Goal: Learn about a topic

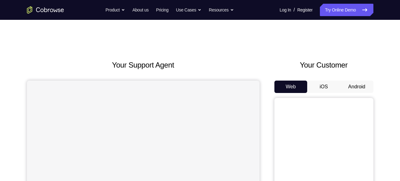
click at [351, 88] on button "Android" at bounding box center [356, 86] width 33 height 12
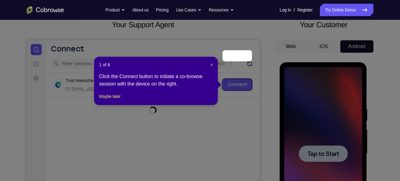
scroll to position [86, 0]
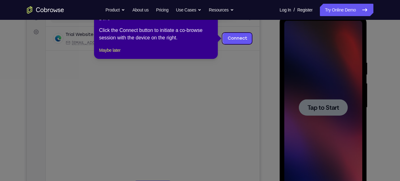
click at [320, 108] on icon at bounding box center [202, 90] width 404 height 181
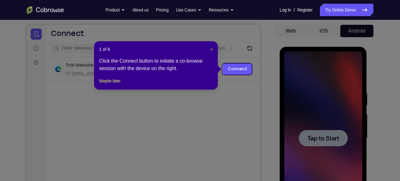
click at [211, 49] on span "×" at bounding box center [211, 49] width 2 height 5
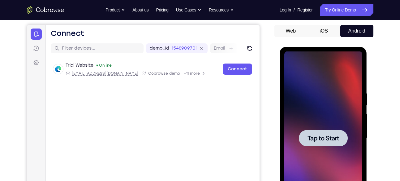
click at [313, 112] on div at bounding box center [323, 137] width 78 height 173
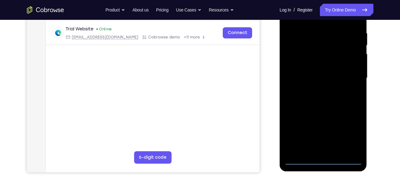
scroll to position [129, 0]
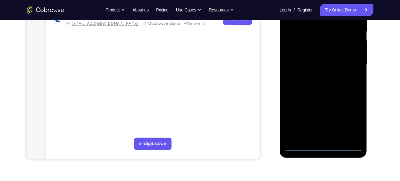
click at [322, 145] on div at bounding box center [323, 64] width 78 height 173
click at [348, 122] on div at bounding box center [323, 64] width 78 height 173
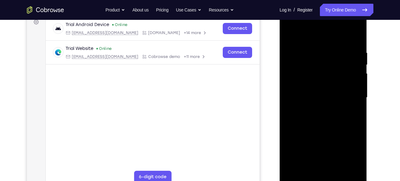
scroll to position [70, 0]
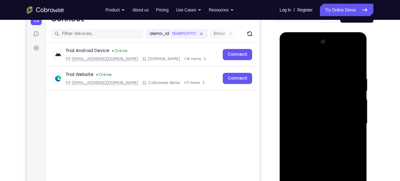
click at [288, 53] on div at bounding box center [323, 123] width 78 height 173
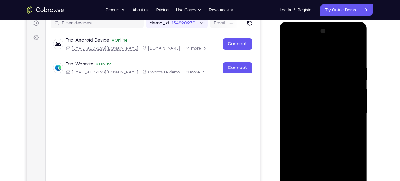
scroll to position [82, 0]
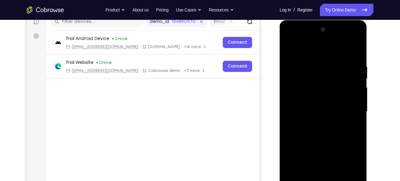
click at [345, 109] on div at bounding box center [323, 111] width 78 height 173
click at [316, 123] on div at bounding box center [323, 110] width 78 height 173
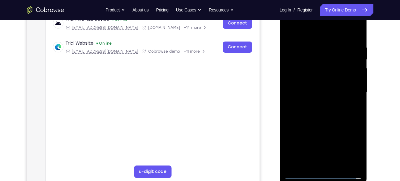
scroll to position [102, 0]
click at [305, 82] on div at bounding box center [323, 91] width 78 height 173
click at [298, 81] on div at bounding box center [323, 91] width 78 height 173
click at [301, 92] on div at bounding box center [323, 91] width 78 height 173
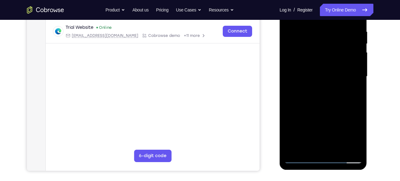
scroll to position [117, 0]
click at [317, 96] on div at bounding box center [323, 75] width 78 height 173
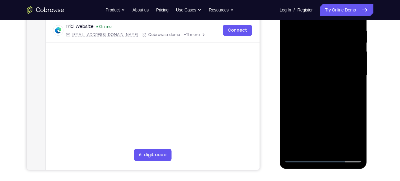
scroll to position [119, 0]
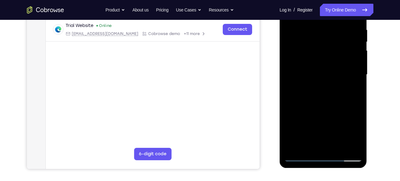
click at [356, 21] on div at bounding box center [323, 74] width 78 height 173
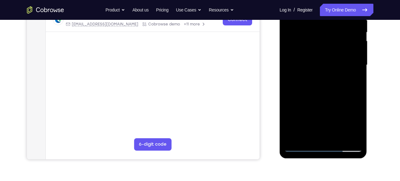
scroll to position [129, 0]
click at [338, 139] on div at bounding box center [323, 64] width 78 height 173
click at [328, 97] on div at bounding box center [323, 64] width 78 height 173
click at [324, 61] on div at bounding box center [323, 64] width 78 height 173
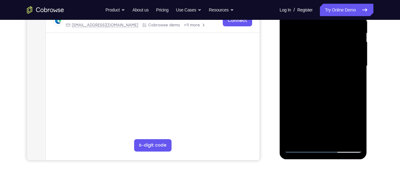
scroll to position [127, 0]
click at [350, 79] on div at bounding box center [323, 66] width 78 height 173
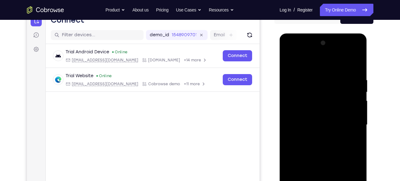
scroll to position [69, 0]
click at [354, 140] on div at bounding box center [323, 124] width 78 height 173
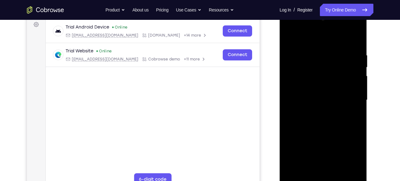
scroll to position [85, 0]
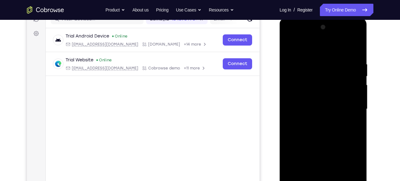
click at [288, 47] on div at bounding box center [323, 108] width 78 height 173
click at [287, 47] on div at bounding box center [323, 108] width 78 height 173
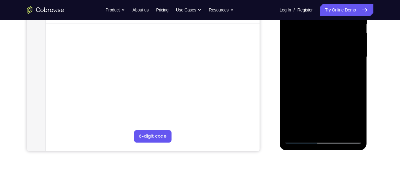
scroll to position [132, 0]
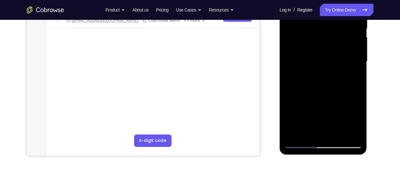
drag, startPoint x: 325, startPoint y: 85, endPoint x: 326, endPoint y: 52, distance: 33.4
click at [326, 52] on div at bounding box center [323, 61] width 78 height 173
drag, startPoint x: 318, startPoint y: 99, endPoint x: 331, endPoint y: 62, distance: 38.5
click at [331, 62] on div at bounding box center [323, 61] width 78 height 173
drag, startPoint x: 332, startPoint y: 97, endPoint x: 337, endPoint y: 45, distance: 51.9
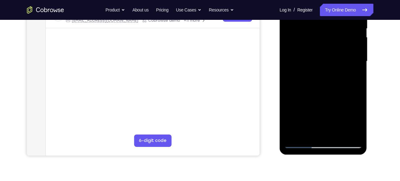
click at [337, 45] on div at bounding box center [323, 61] width 78 height 173
drag, startPoint x: 340, startPoint y: 43, endPoint x: 315, endPoint y: 131, distance: 91.1
click at [315, 131] on div at bounding box center [323, 61] width 78 height 173
drag, startPoint x: 334, startPoint y: 39, endPoint x: 317, endPoint y: 92, distance: 55.7
click at [317, 92] on div at bounding box center [323, 61] width 78 height 173
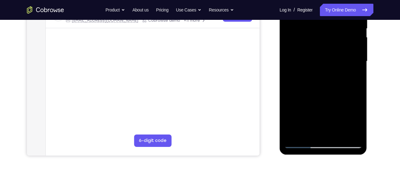
drag, startPoint x: 339, startPoint y: 32, endPoint x: 326, endPoint y: 98, distance: 67.7
click at [326, 98] on div at bounding box center [323, 61] width 78 height 173
drag, startPoint x: 343, startPoint y: 36, endPoint x: 341, endPoint y: 46, distance: 10.5
click at [341, 46] on div at bounding box center [323, 61] width 78 height 173
drag, startPoint x: 329, startPoint y: 95, endPoint x: 335, endPoint y: 50, distance: 45.5
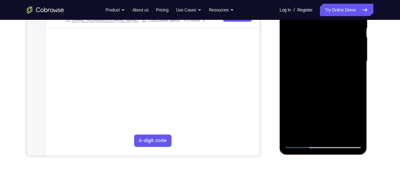
click at [335, 50] on div at bounding box center [323, 61] width 78 height 173
drag, startPoint x: 326, startPoint y: 95, endPoint x: 338, endPoint y: 6, distance: 89.4
click at [338, 6] on div at bounding box center [323, 61] width 78 height 173
drag, startPoint x: 325, startPoint y: 108, endPoint x: 333, endPoint y: 42, distance: 66.3
click at [333, 42] on div at bounding box center [323, 61] width 78 height 173
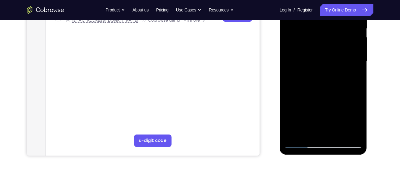
drag, startPoint x: 333, startPoint y: 87, endPoint x: 338, endPoint y: 25, distance: 61.8
click at [338, 25] on div at bounding box center [323, 61] width 78 height 173
drag, startPoint x: 334, startPoint y: 112, endPoint x: 343, endPoint y: 37, distance: 75.3
click at [343, 37] on div at bounding box center [323, 61] width 78 height 173
drag, startPoint x: 303, startPoint y: 80, endPoint x: 312, endPoint y: 36, distance: 45.1
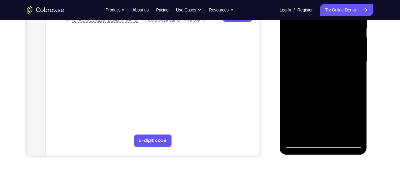
click at [312, 36] on div at bounding box center [323, 61] width 78 height 173
drag, startPoint x: 316, startPoint y: 107, endPoint x: 333, endPoint y: 38, distance: 71.1
click at [333, 38] on div at bounding box center [323, 61] width 78 height 173
drag, startPoint x: 325, startPoint y: 102, endPoint x: 330, endPoint y: 36, distance: 66.7
click at [330, 36] on div at bounding box center [323, 61] width 78 height 173
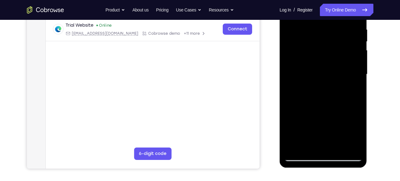
scroll to position [119, 0]
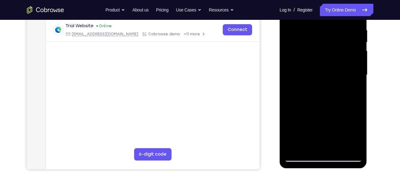
drag, startPoint x: 331, startPoint y: 117, endPoint x: 335, endPoint y: 71, distance: 45.6
click at [335, 71] on div at bounding box center [323, 74] width 78 height 173
drag, startPoint x: 336, startPoint y: 54, endPoint x: 332, endPoint y: 76, distance: 22.3
click at [332, 76] on div at bounding box center [323, 74] width 78 height 173
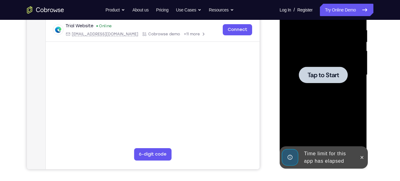
click at [312, 70] on div "Tap to Start" at bounding box center [323, 74] width 78 height 173
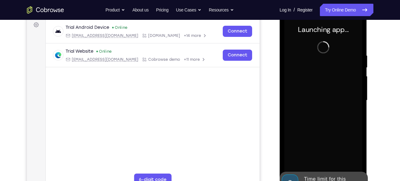
scroll to position [93, 0]
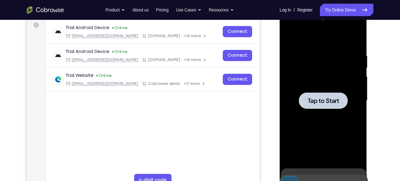
click at [318, 9] on div "Tap to Start" at bounding box center [322, 9] width 87 height 0
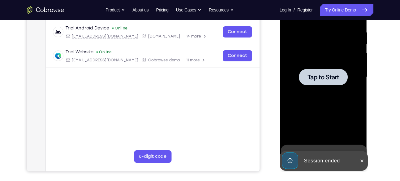
scroll to position [117, 0]
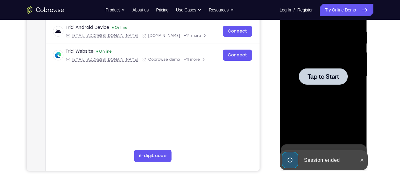
click at [331, 96] on div at bounding box center [323, 76] width 78 height 173
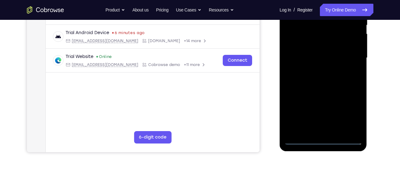
scroll to position [136, 0]
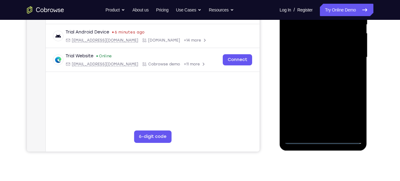
click at [323, 140] on div at bounding box center [323, 57] width 78 height 173
click at [350, 115] on div at bounding box center [323, 57] width 78 height 173
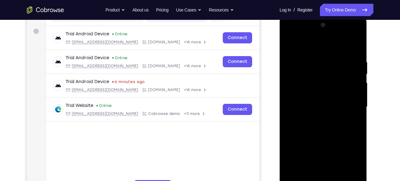
scroll to position [87, 0]
click at [290, 34] on div at bounding box center [323, 106] width 78 height 173
click at [351, 104] on div at bounding box center [323, 106] width 78 height 173
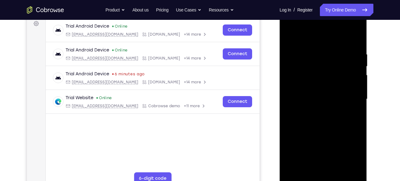
scroll to position [94, 0]
click at [317, 112] on div at bounding box center [323, 99] width 78 height 173
click at [308, 95] on div at bounding box center [323, 99] width 78 height 173
click at [303, 89] on div at bounding box center [323, 99] width 78 height 173
click at [299, 99] on div at bounding box center [323, 99] width 78 height 173
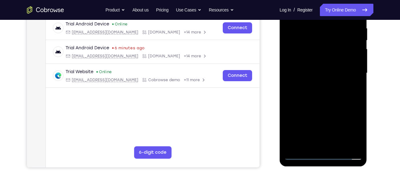
scroll to position [121, 0]
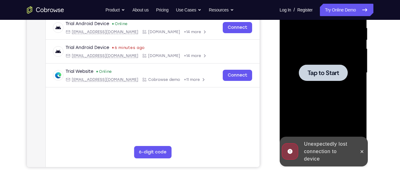
click at [310, 79] on div at bounding box center [323, 72] width 49 height 16
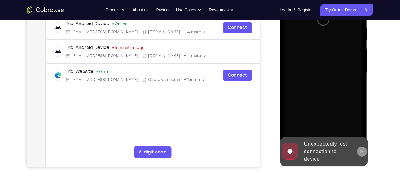
click at [364, 151] on icon at bounding box center [361, 151] width 5 height 5
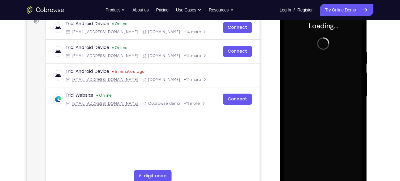
scroll to position [98, 0]
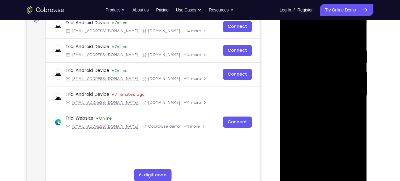
click at [322, 177] on div at bounding box center [323, 95] width 78 height 173
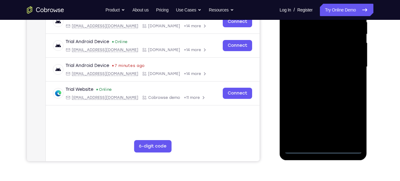
scroll to position [128, 0]
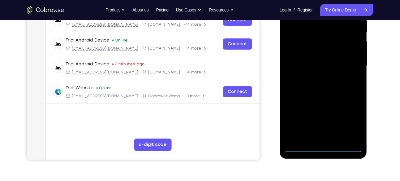
click at [337, 130] on div at bounding box center [323, 65] width 78 height 173
click at [349, 120] on div at bounding box center [323, 65] width 78 height 173
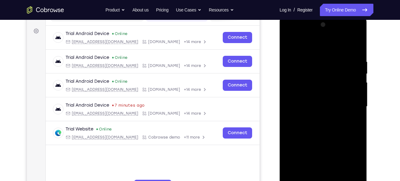
scroll to position [87, 0]
click at [288, 32] on div at bounding box center [323, 106] width 78 height 173
click at [349, 103] on div at bounding box center [323, 106] width 78 height 173
click at [316, 117] on div at bounding box center [323, 106] width 78 height 173
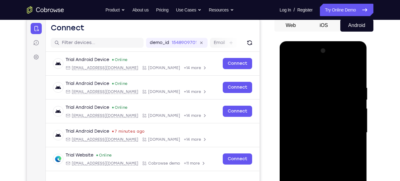
scroll to position [56, 0]
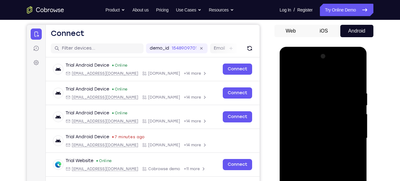
click at [289, 67] on div at bounding box center [323, 137] width 78 height 173
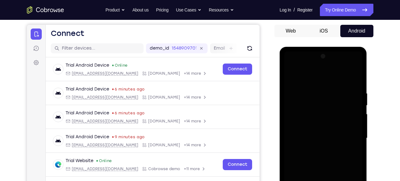
drag, startPoint x: 240, startPoint y: 35, endPoint x: 287, endPoint y: 70, distance: 58.4
click at [240, 35] on header "Open main menu Connect" at bounding box center [152, 32] width 214 height 15
click at [266, 40] on div "Your Support Agent Your Customer Web iOS Android" at bounding box center [200, 118] width 346 height 228
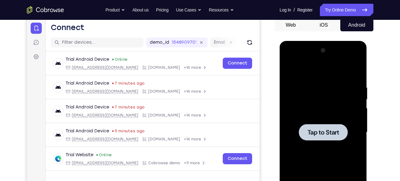
click at [304, 88] on div at bounding box center [323, 131] width 78 height 173
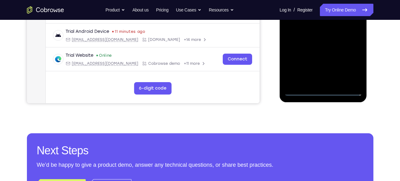
scroll to position [184, 0]
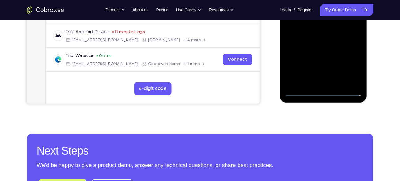
click at [324, 89] on div at bounding box center [323, 9] width 78 height 173
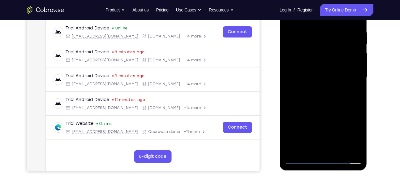
scroll to position [113, 0]
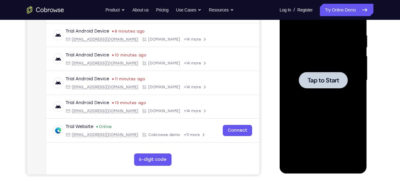
click at [295, 55] on div at bounding box center [323, 80] width 78 height 173
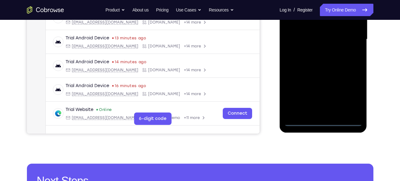
scroll to position [155, 0]
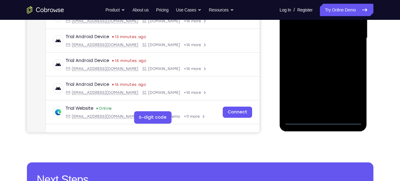
click at [323, 121] on div at bounding box center [323, 37] width 78 height 173
click at [355, 91] on div at bounding box center [323, 37] width 78 height 173
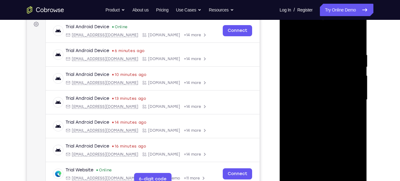
scroll to position [89, 0]
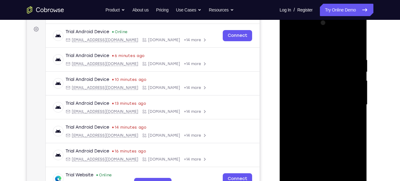
click at [292, 37] on div at bounding box center [323, 104] width 78 height 173
click at [291, 34] on div at bounding box center [323, 104] width 78 height 173
click at [348, 99] on div at bounding box center [323, 104] width 78 height 173
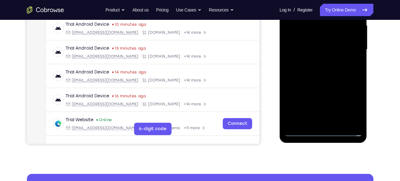
scroll to position [144, 0]
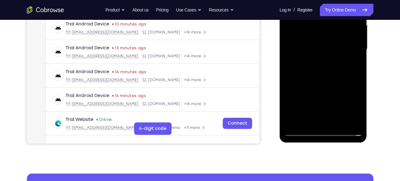
click at [323, 103] on div at bounding box center [323, 49] width 78 height 173
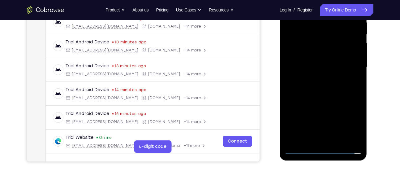
scroll to position [149, 0]
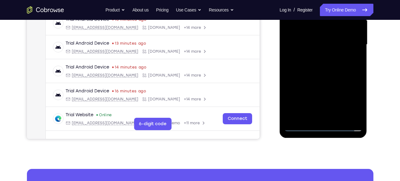
click at [330, 117] on div at bounding box center [323, 44] width 78 height 173
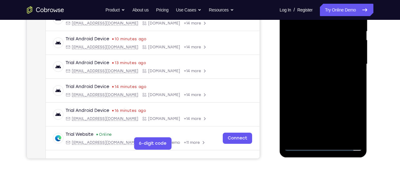
scroll to position [134, 0]
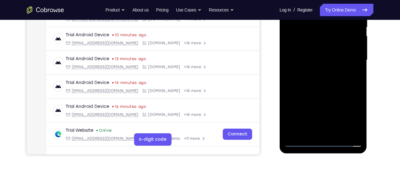
click at [319, 55] on div at bounding box center [323, 59] width 78 height 173
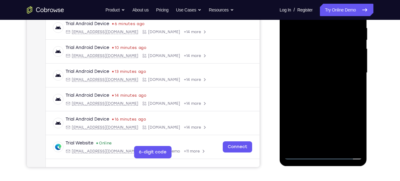
scroll to position [121, 0]
click at [310, 61] on div at bounding box center [323, 72] width 78 height 173
click at [301, 74] on div at bounding box center [323, 72] width 78 height 173
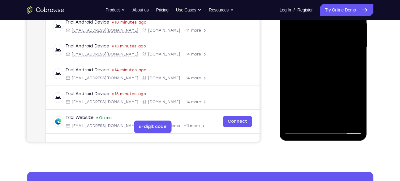
scroll to position [136, 0]
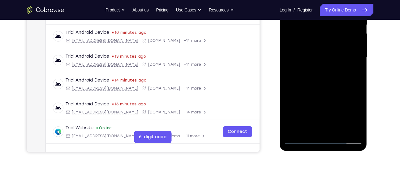
drag, startPoint x: 335, startPoint y: 70, endPoint x: 334, endPoint y: 64, distance: 5.9
click at [334, 64] on div at bounding box center [323, 57] width 78 height 173
click at [333, 85] on div at bounding box center [323, 57] width 78 height 173
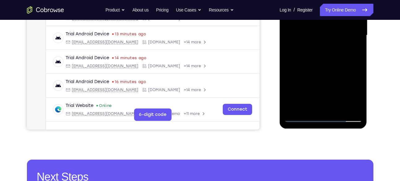
scroll to position [159, 0]
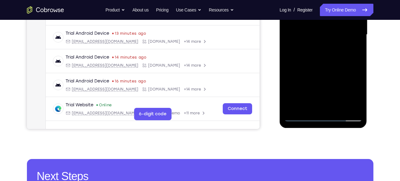
drag, startPoint x: 334, startPoint y: 75, endPoint x: 334, endPoint y: 43, distance: 31.8
click at [334, 43] on div at bounding box center [323, 34] width 78 height 173
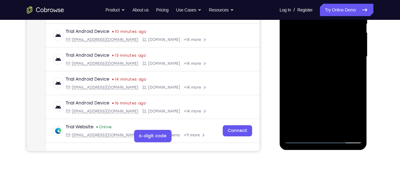
scroll to position [137, 0]
drag, startPoint x: 328, startPoint y: 62, endPoint x: 330, endPoint y: 39, distance: 22.9
click at [330, 39] on div at bounding box center [323, 56] width 78 height 173
drag, startPoint x: 337, startPoint y: 65, endPoint x: 335, endPoint y: 47, distance: 18.0
click at [335, 47] on div at bounding box center [323, 56] width 78 height 173
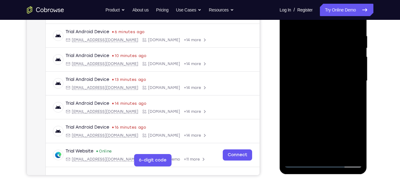
scroll to position [112, 0]
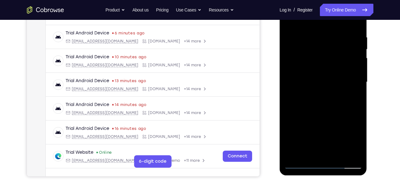
drag, startPoint x: 327, startPoint y: 93, endPoint x: 337, endPoint y: 30, distance: 63.7
click at [337, 30] on div at bounding box center [323, 81] width 78 height 173
drag, startPoint x: 332, startPoint y: 88, endPoint x: 340, endPoint y: 27, distance: 61.7
click at [340, 27] on div at bounding box center [323, 81] width 78 height 173
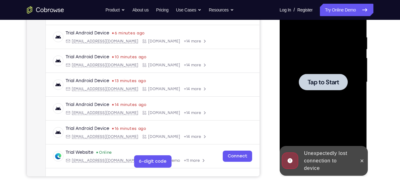
drag, startPoint x: 330, startPoint y: 107, endPoint x: 328, endPoint y: 94, distance: 13.4
click at [328, 94] on div "Tap to Start" at bounding box center [323, 81] width 78 height 173
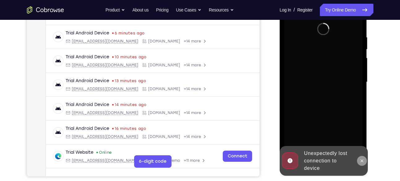
click at [361, 161] on icon at bounding box center [361, 160] width 3 height 3
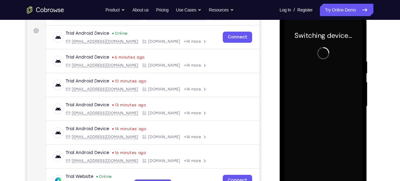
scroll to position [94, 0]
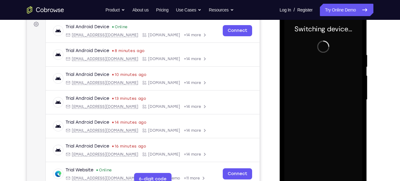
click at [312, 84] on div at bounding box center [323, 99] width 78 height 173
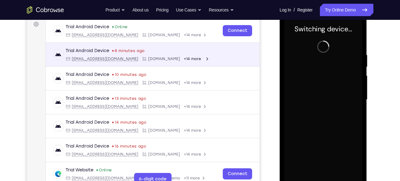
click at [203, 51] on div "Trial Android Device 8 minutes ago [EMAIL_ADDRESS][DOMAIN_NAME] [DOMAIN_NAME] +…" at bounding box center [152, 55] width 199 height 14
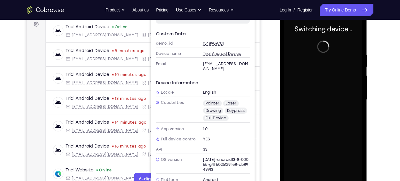
scroll to position [93, 0]
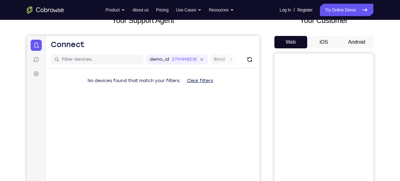
scroll to position [43, 0]
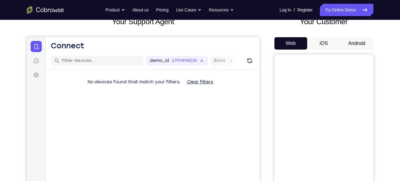
click at [356, 39] on button "Android" at bounding box center [356, 43] width 33 height 12
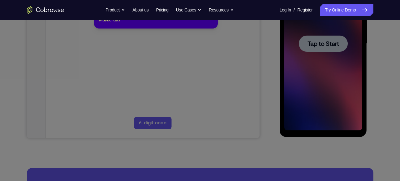
scroll to position [0, 0]
click at [300, 59] on icon at bounding box center [202, 74] width 404 height 211
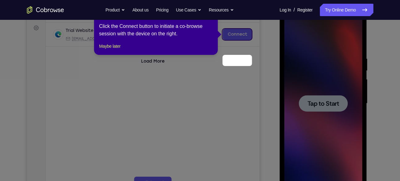
scroll to position [58, 0]
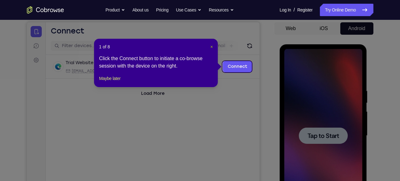
click at [210, 45] on span "×" at bounding box center [211, 46] width 2 height 5
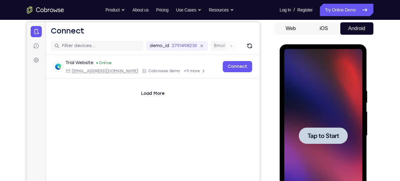
click at [324, 110] on div at bounding box center [323, 135] width 78 height 173
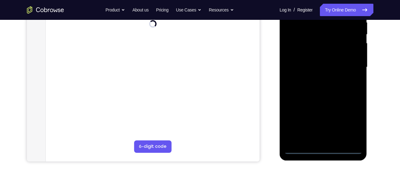
scroll to position [135, 0]
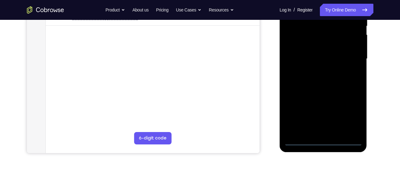
click at [322, 137] on div at bounding box center [323, 58] width 78 height 173
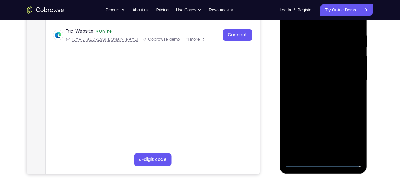
scroll to position [114, 0]
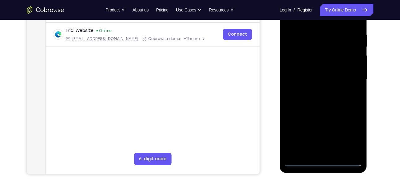
click at [323, 163] on div at bounding box center [323, 79] width 78 height 173
click at [350, 131] on div at bounding box center [323, 79] width 78 height 173
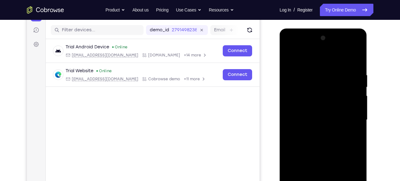
scroll to position [73, 0]
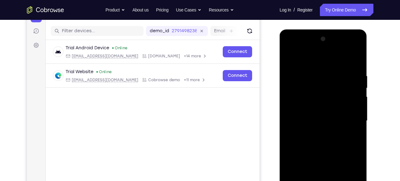
click at [287, 49] on div at bounding box center [323, 120] width 78 height 173
click at [349, 119] on div at bounding box center [323, 120] width 78 height 173
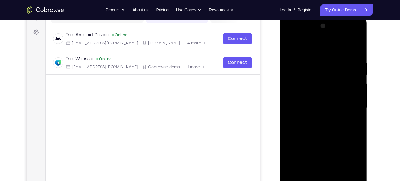
scroll to position [86, 0]
click at [313, 117] on div at bounding box center [323, 107] width 78 height 173
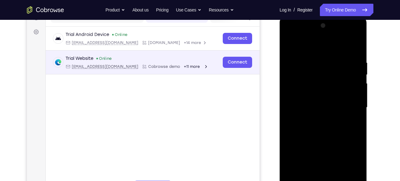
scroll to position [98, 0]
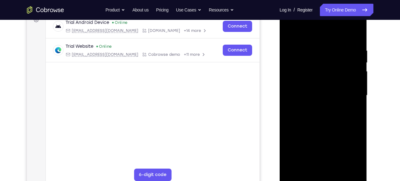
click at [306, 92] on div at bounding box center [323, 95] width 78 height 173
click at [304, 83] on div at bounding box center [323, 95] width 78 height 173
click at [307, 83] on div at bounding box center [323, 95] width 78 height 173
click at [316, 93] on div at bounding box center [323, 95] width 78 height 173
click at [359, 42] on div at bounding box center [323, 95] width 78 height 173
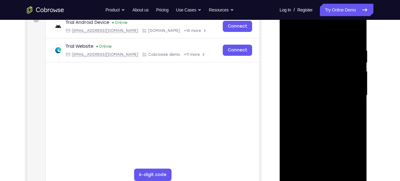
scroll to position [100, 0]
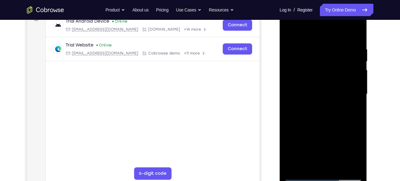
drag, startPoint x: 324, startPoint y: 121, endPoint x: 325, endPoint y: 101, distance: 19.5
click at [325, 101] on div at bounding box center [323, 93] width 78 height 173
click at [338, 166] on div at bounding box center [323, 93] width 78 height 173
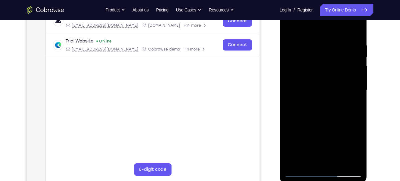
scroll to position [104, 0]
click at [321, 121] on div at bounding box center [323, 89] width 78 height 173
click at [321, 91] on div at bounding box center [323, 89] width 78 height 173
click at [308, 102] on div at bounding box center [323, 89] width 78 height 173
click at [353, 102] on div at bounding box center [323, 89] width 78 height 173
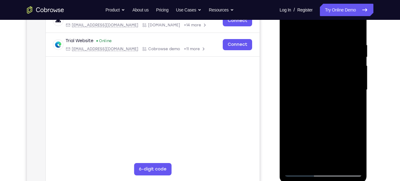
click at [352, 105] on div at bounding box center [323, 89] width 78 height 173
click at [353, 107] on div at bounding box center [323, 89] width 78 height 173
click at [359, 148] on div at bounding box center [323, 89] width 78 height 173
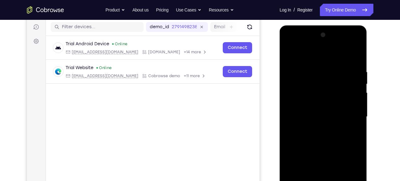
scroll to position [70, 0]
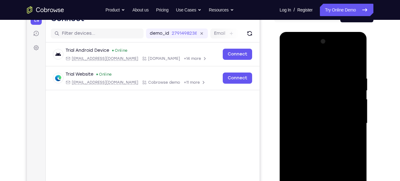
click at [289, 63] on div at bounding box center [323, 122] width 78 height 173
click at [291, 59] on div at bounding box center [323, 122] width 78 height 173
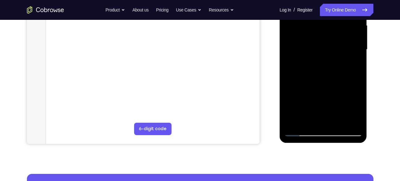
scroll to position [147, 0]
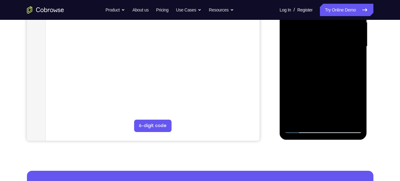
drag, startPoint x: 323, startPoint y: 91, endPoint x: 328, endPoint y: 39, distance: 53.1
click at [328, 39] on div at bounding box center [323, 46] width 78 height 173
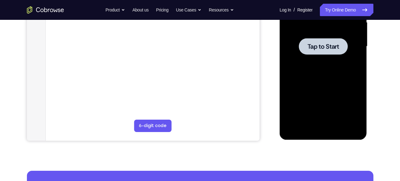
click at [327, 104] on div at bounding box center [323, 46] width 78 height 173
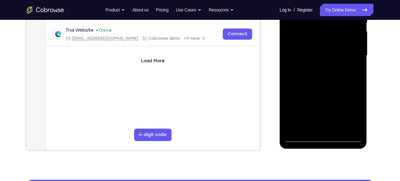
scroll to position [159, 0]
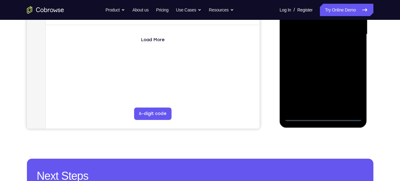
click at [323, 115] on div at bounding box center [323, 34] width 78 height 173
click at [350, 85] on div at bounding box center [323, 34] width 78 height 173
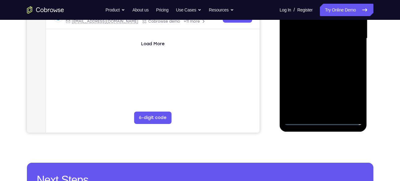
scroll to position [155, 0]
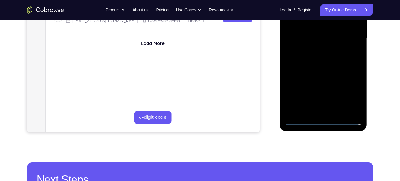
click at [323, 117] on div at bounding box center [323, 37] width 78 height 173
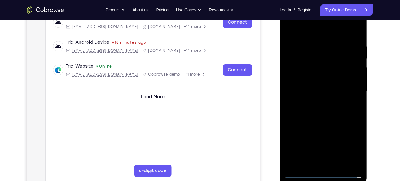
scroll to position [87, 0]
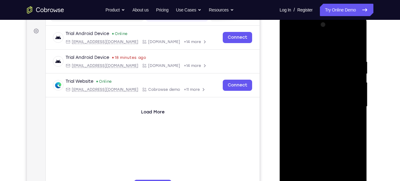
click at [290, 35] on div at bounding box center [323, 106] width 78 height 173
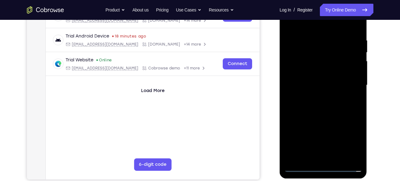
scroll to position [111, 0]
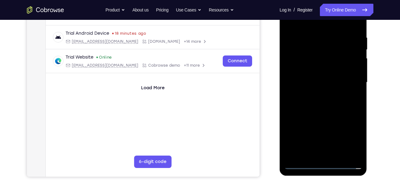
click at [349, 78] on div at bounding box center [323, 82] width 78 height 173
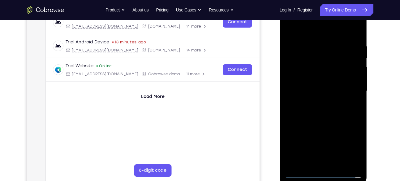
scroll to position [103, 0]
click at [315, 146] on div at bounding box center [323, 90] width 78 height 173
click at [315, 100] on div at bounding box center [323, 90] width 78 height 173
click at [310, 82] on div at bounding box center [323, 90] width 78 height 173
click at [304, 79] on div at bounding box center [323, 90] width 78 height 173
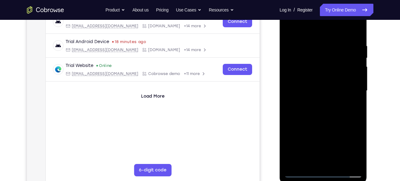
click at [315, 76] on div at bounding box center [323, 90] width 78 height 173
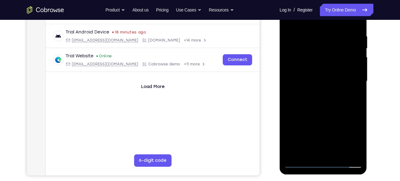
scroll to position [113, 0]
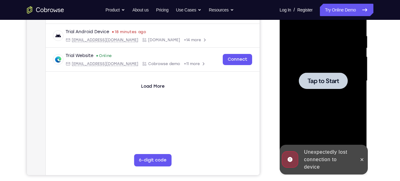
click at [324, 63] on div at bounding box center [323, 80] width 78 height 173
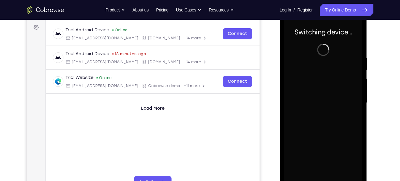
scroll to position [91, 0]
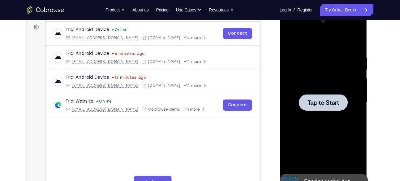
click at [321, 105] on span "Tap to Start" at bounding box center [323, 102] width 32 height 6
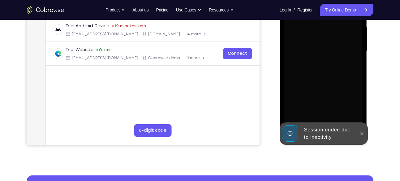
scroll to position [145, 0]
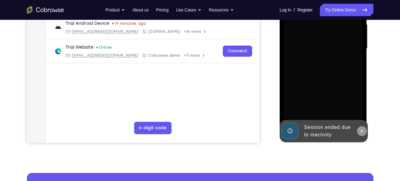
click at [363, 131] on icon at bounding box center [361, 130] width 5 height 5
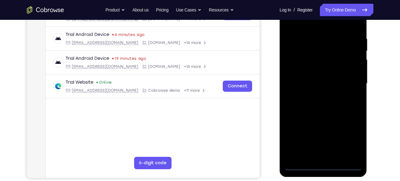
scroll to position [118, 0]
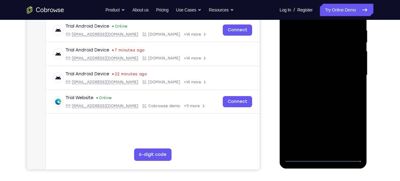
click at [322, 155] on div at bounding box center [323, 75] width 78 height 173
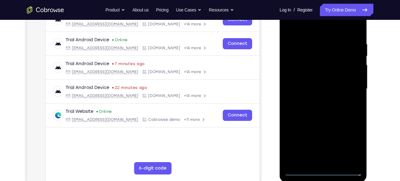
click at [352, 142] on div at bounding box center [323, 88] width 78 height 173
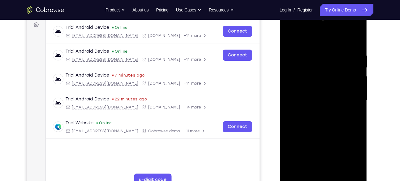
click at [291, 29] on div at bounding box center [323, 100] width 78 height 173
click at [350, 99] on div at bounding box center [323, 100] width 78 height 173
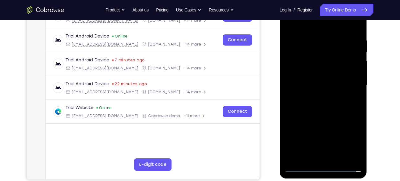
scroll to position [110, 0]
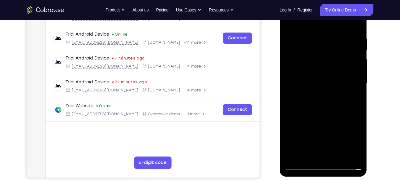
click at [318, 139] on div at bounding box center [323, 83] width 78 height 173
click at [316, 93] on div at bounding box center [323, 83] width 78 height 173
click at [310, 76] on div at bounding box center [323, 83] width 78 height 173
click at [303, 72] on div at bounding box center [323, 83] width 78 height 173
click at [320, 86] on div at bounding box center [323, 83] width 78 height 173
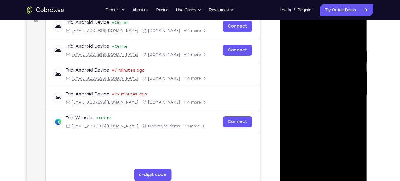
scroll to position [104, 0]
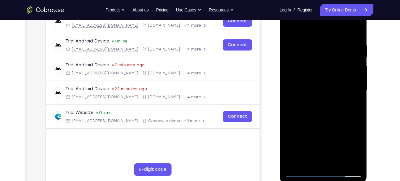
click at [359, 38] on div at bounding box center [323, 89] width 78 height 173
click at [357, 37] on div at bounding box center [323, 89] width 78 height 173
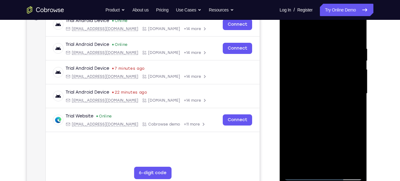
scroll to position [101, 0]
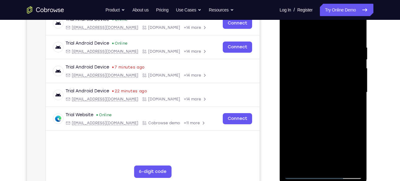
drag, startPoint x: 337, startPoint y: 120, endPoint x: 338, endPoint y: 99, distance: 21.7
click at [338, 99] on div at bounding box center [323, 92] width 78 height 173
drag, startPoint x: 332, startPoint y: 130, endPoint x: 338, endPoint y: 55, distance: 75.4
click at [338, 55] on div at bounding box center [323, 92] width 78 height 173
drag, startPoint x: 343, startPoint y: 135, endPoint x: 336, endPoint y: 78, distance: 57.9
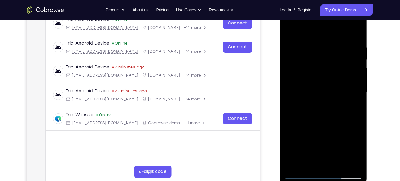
click at [336, 78] on div at bounding box center [323, 92] width 78 height 173
drag, startPoint x: 324, startPoint y: 130, endPoint x: 326, endPoint y: 47, distance: 83.5
click at [326, 47] on div at bounding box center [323, 92] width 78 height 173
drag, startPoint x: 315, startPoint y: 129, endPoint x: 325, endPoint y: 73, distance: 56.4
click at [325, 73] on div at bounding box center [323, 92] width 78 height 173
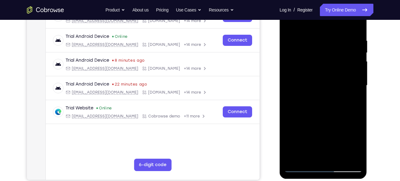
scroll to position [108, 0]
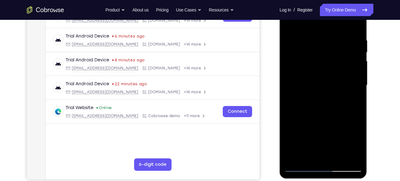
drag, startPoint x: 322, startPoint y: 113, endPoint x: 332, endPoint y: 73, distance: 41.8
click at [332, 73] on div at bounding box center [323, 84] width 78 height 173
drag, startPoint x: 327, startPoint y: 117, endPoint x: 340, endPoint y: 24, distance: 93.3
click at [340, 24] on div at bounding box center [323, 84] width 78 height 173
drag, startPoint x: 338, startPoint y: 124, endPoint x: 346, endPoint y: 57, distance: 67.9
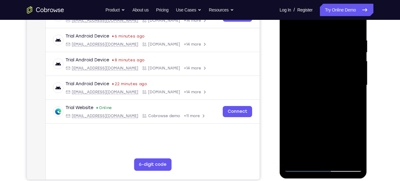
click at [346, 57] on div at bounding box center [323, 84] width 78 height 173
drag, startPoint x: 338, startPoint y: 56, endPoint x: 335, endPoint y: 75, distance: 19.8
click at [335, 75] on div at bounding box center [323, 84] width 78 height 173
drag, startPoint x: 334, startPoint y: 35, endPoint x: 306, endPoint y: 92, distance: 63.5
click at [306, 92] on div at bounding box center [323, 84] width 78 height 173
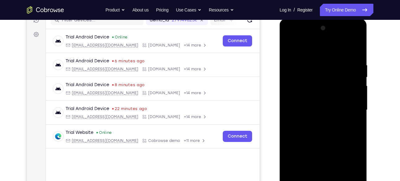
scroll to position [82, 0]
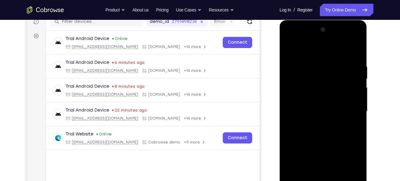
drag, startPoint x: 337, startPoint y: 78, endPoint x: 309, endPoint y: 129, distance: 58.4
click at [309, 129] on div at bounding box center [323, 111] width 78 height 173
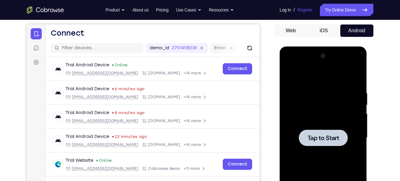
scroll to position [53, 0]
